Goal: Navigation & Orientation: Find specific page/section

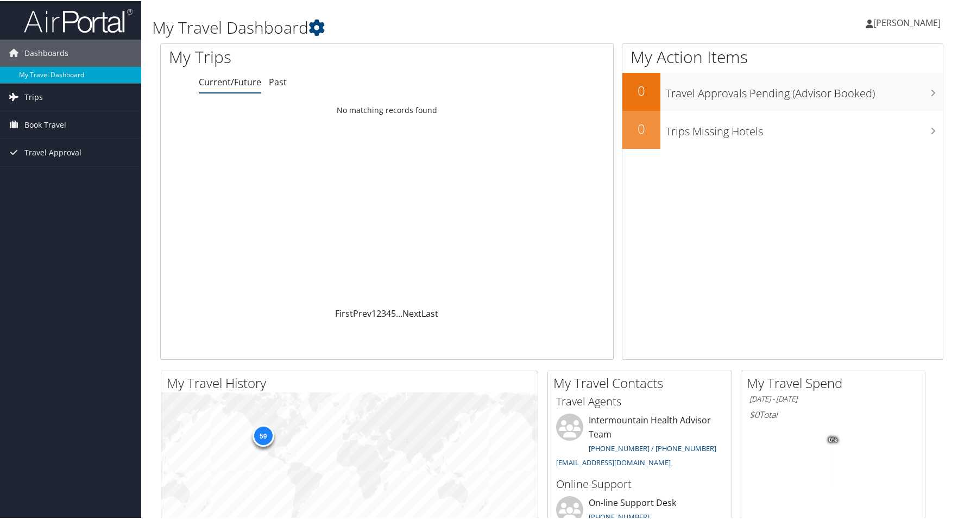
click at [86, 98] on link "Trips" at bounding box center [70, 96] width 141 height 27
click at [68, 115] on link "Current/Future Trips" at bounding box center [70, 118] width 141 height 16
